Goal: Entertainment & Leisure: Browse casually

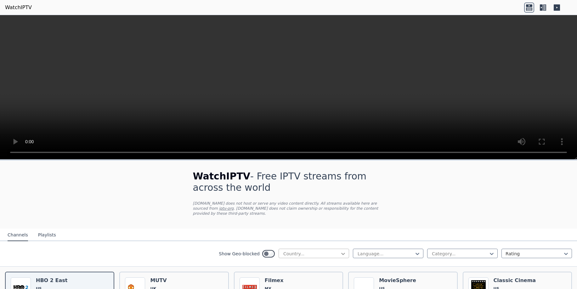
click at [341, 253] on icon at bounding box center [343, 254] width 4 height 2
click at [295, 282] on div "[GEOGRAPHIC_DATA]" at bounding box center [314, 287] width 70 height 11
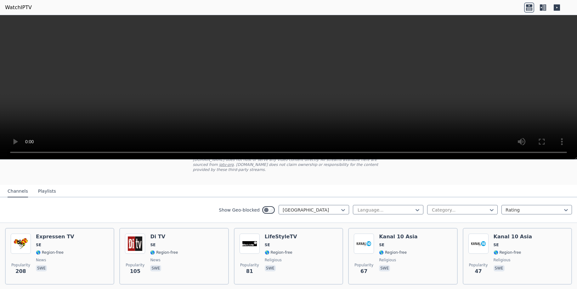
scroll to position [42, 0]
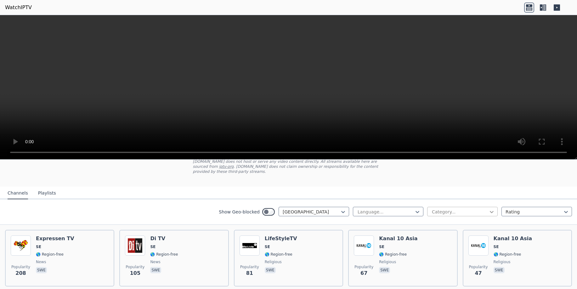
click at [488, 209] on icon at bounding box center [491, 212] width 6 height 6
click at [451, 256] on div "Sports" at bounding box center [462, 261] width 70 height 11
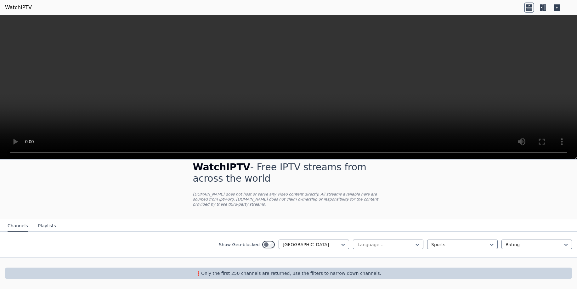
scroll to position [4, 0]
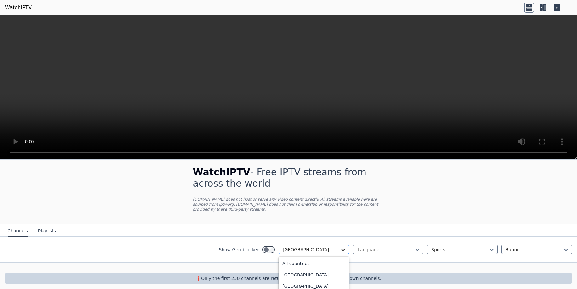
click at [340, 246] on icon at bounding box center [343, 249] width 6 height 6
click at [288, 259] on div "All countries" at bounding box center [314, 263] width 70 height 11
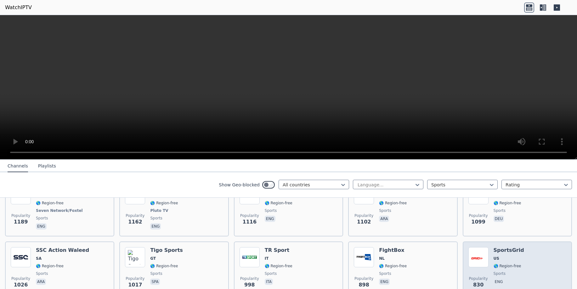
scroll to position [382, 0]
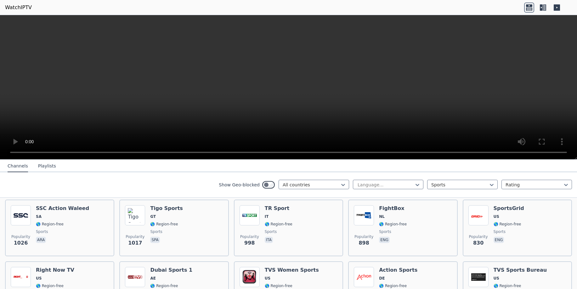
click at [543, 7] on icon at bounding box center [543, 8] width 10 height 10
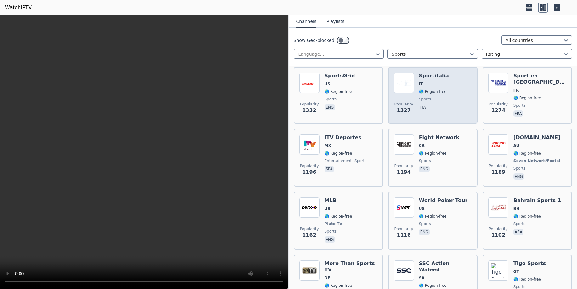
click at [436, 89] on span "🌎 Region-free" at bounding box center [433, 91] width 28 height 5
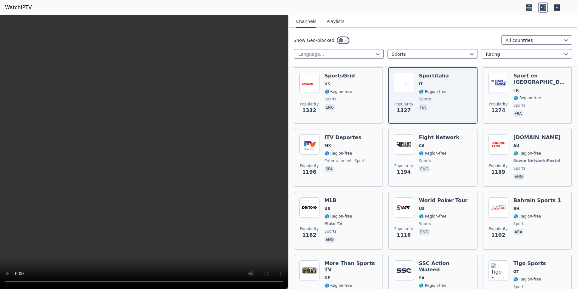
click at [334, 20] on button "Playlists" at bounding box center [335, 22] width 18 height 12
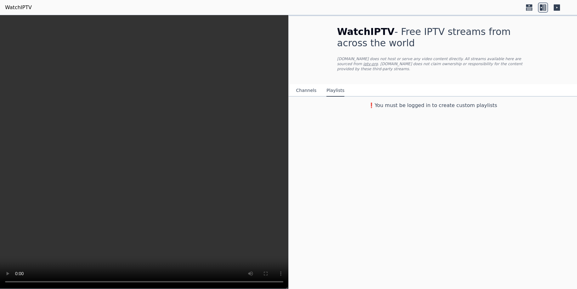
click at [306, 85] on button "Channels" at bounding box center [306, 91] width 20 height 12
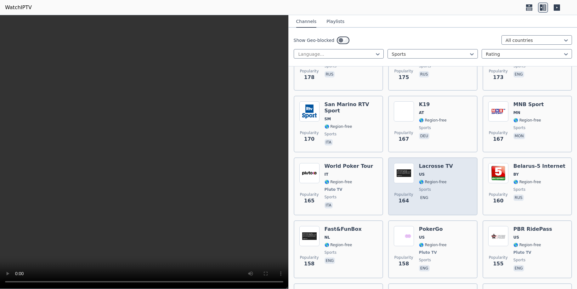
scroll to position [1678, 0]
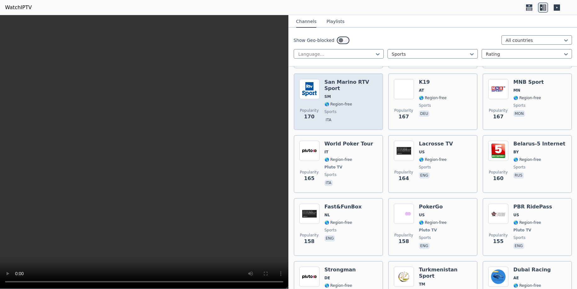
click at [357, 109] on span "sports" at bounding box center [350, 111] width 53 height 5
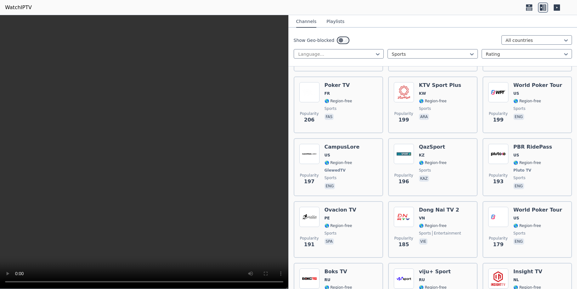
scroll to position [1427, 0]
click at [332, 18] on button "Playlists" at bounding box center [335, 22] width 18 height 12
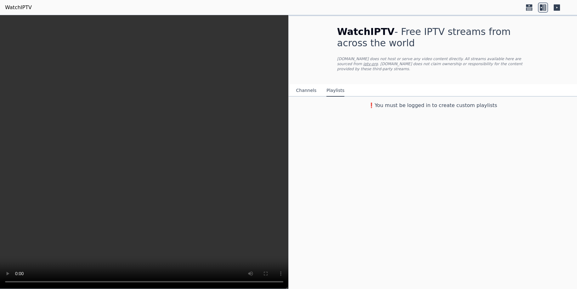
click at [298, 86] on button "Channels" at bounding box center [306, 91] width 20 height 12
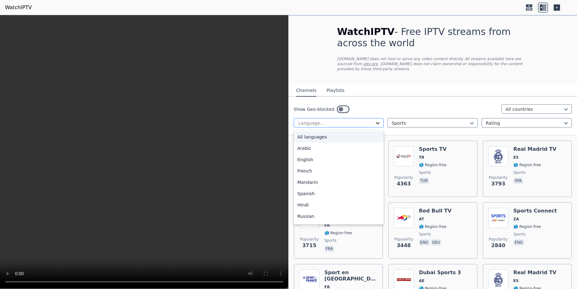
click at [376, 122] on icon at bounding box center [378, 123] width 4 height 2
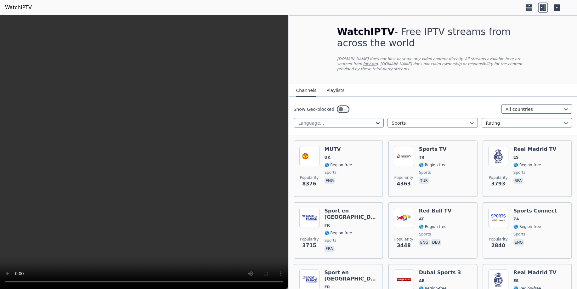
click at [376, 122] on icon at bounding box center [378, 123] width 4 height 2
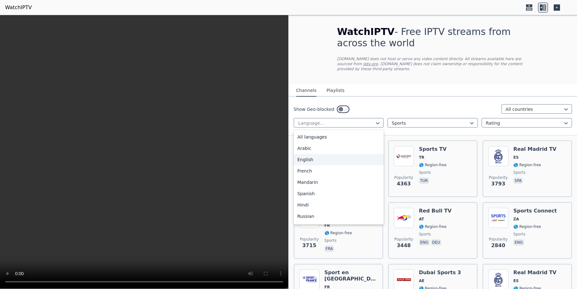
click at [307, 155] on div "English" at bounding box center [339, 159] width 90 height 11
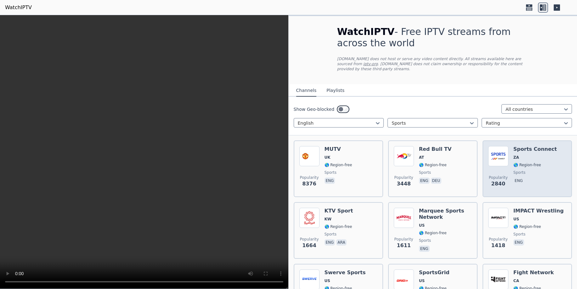
click at [542, 170] on span "sports" at bounding box center [534, 172] width 43 height 5
click at [493, 154] on img at bounding box center [498, 156] width 20 height 20
click at [538, 146] on h6 "Sports Connect" at bounding box center [534, 149] width 43 height 6
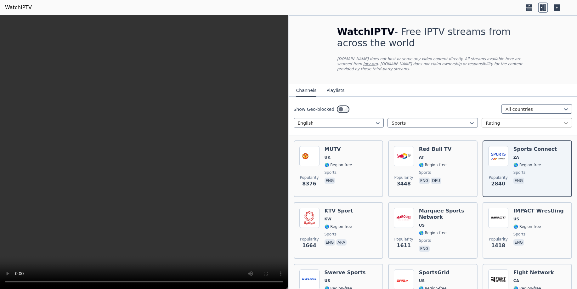
click at [563, 120] on icon at bounding box center [566, 123] width 6 height 6
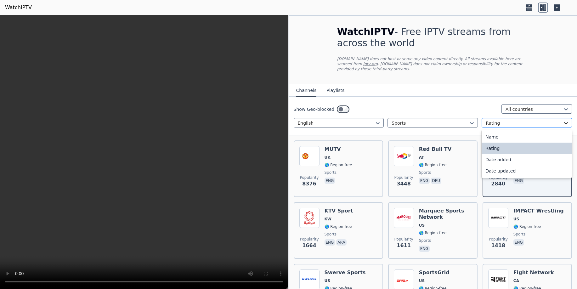
click at [563, 120] on icon at bounding box center [566, 123] width 6 height 6
click at [495, 154] on div "Date added" at bounding box center [527, 159] width 90 height 11
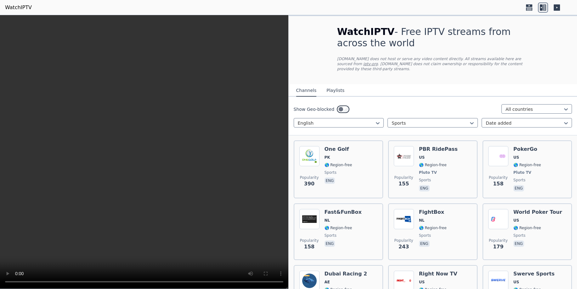
click at [557, 8] on icon at bounding box center [557, 7] width 6 height 6
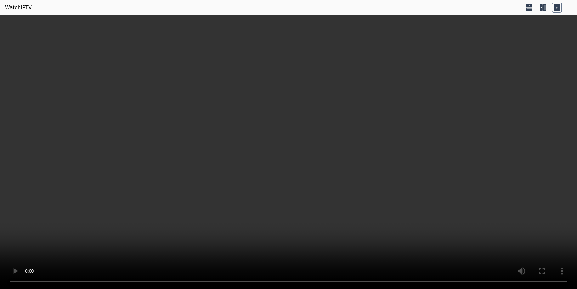
click at [558, 7] on icon at bounding box center [557, 7] width 6 height 6
click at [542, 8] on icon at bounding box center [541, 7] width 3 height 6
